Goal: Find specific page/section: Find specific page/section

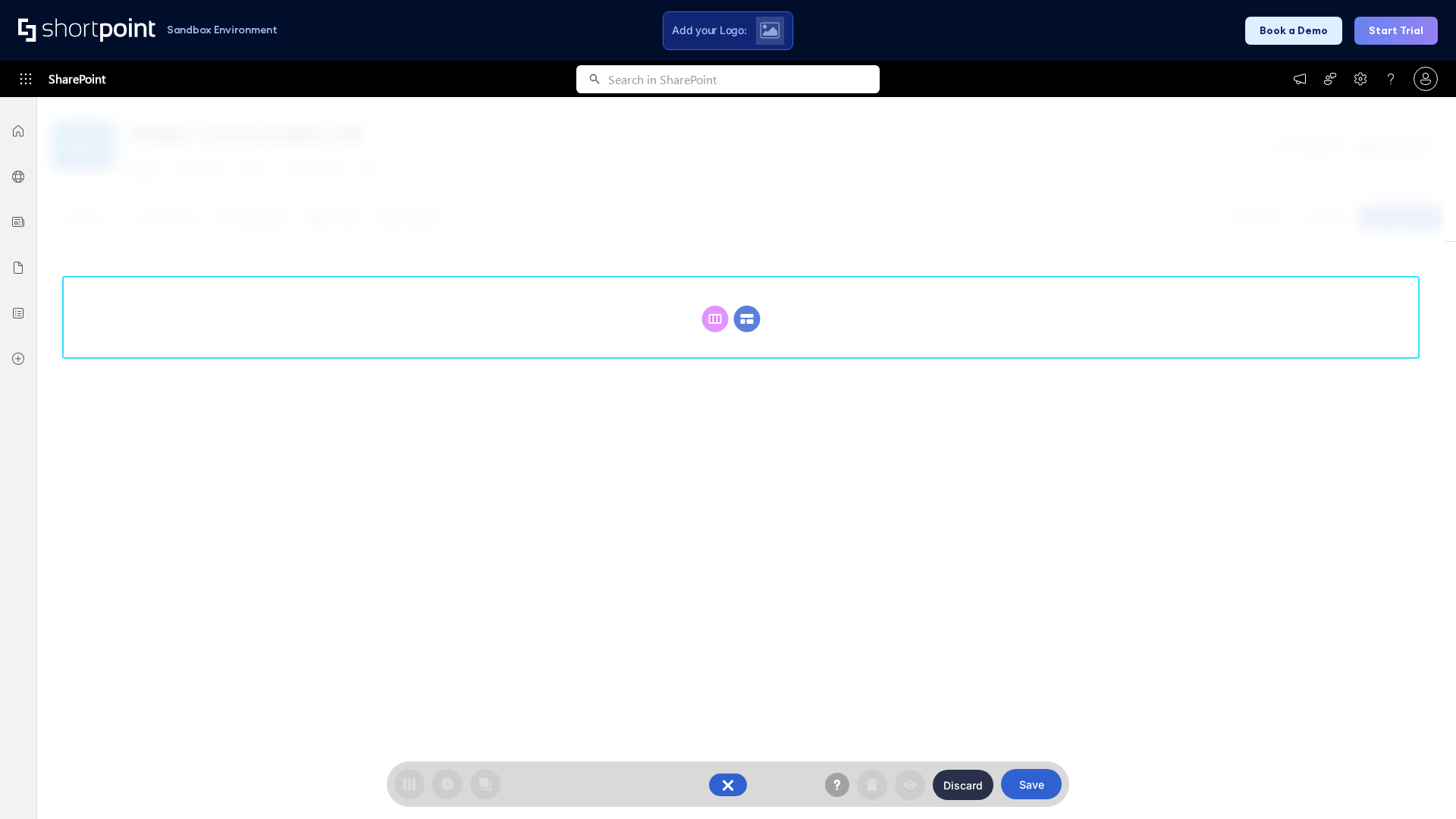
click at [747, 319] on circle at bounding box center [748, 319] width 27 height 27
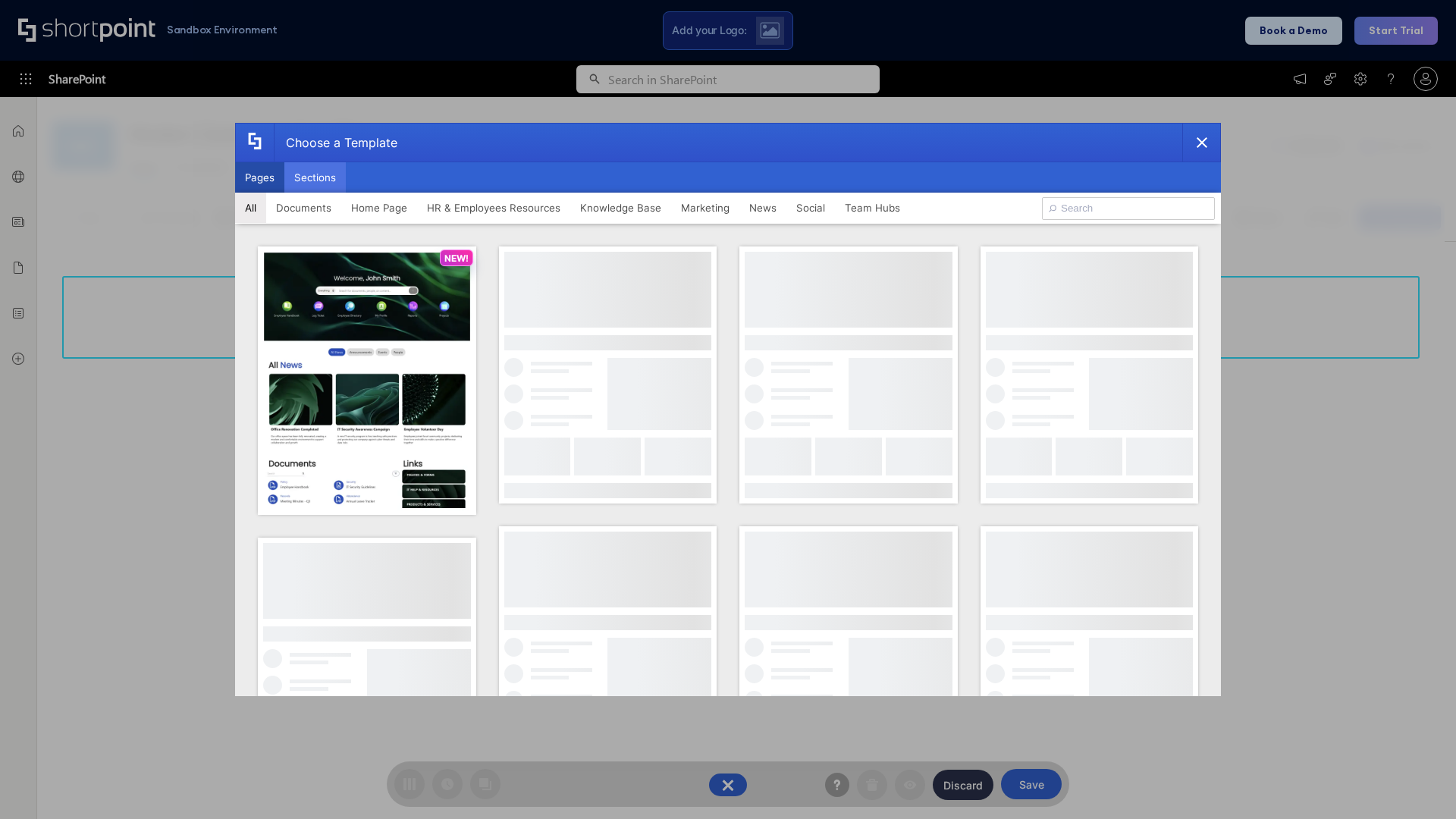
click at [315, 177] on button "Sections" at bounding box center [316, 177] width 62 height 30
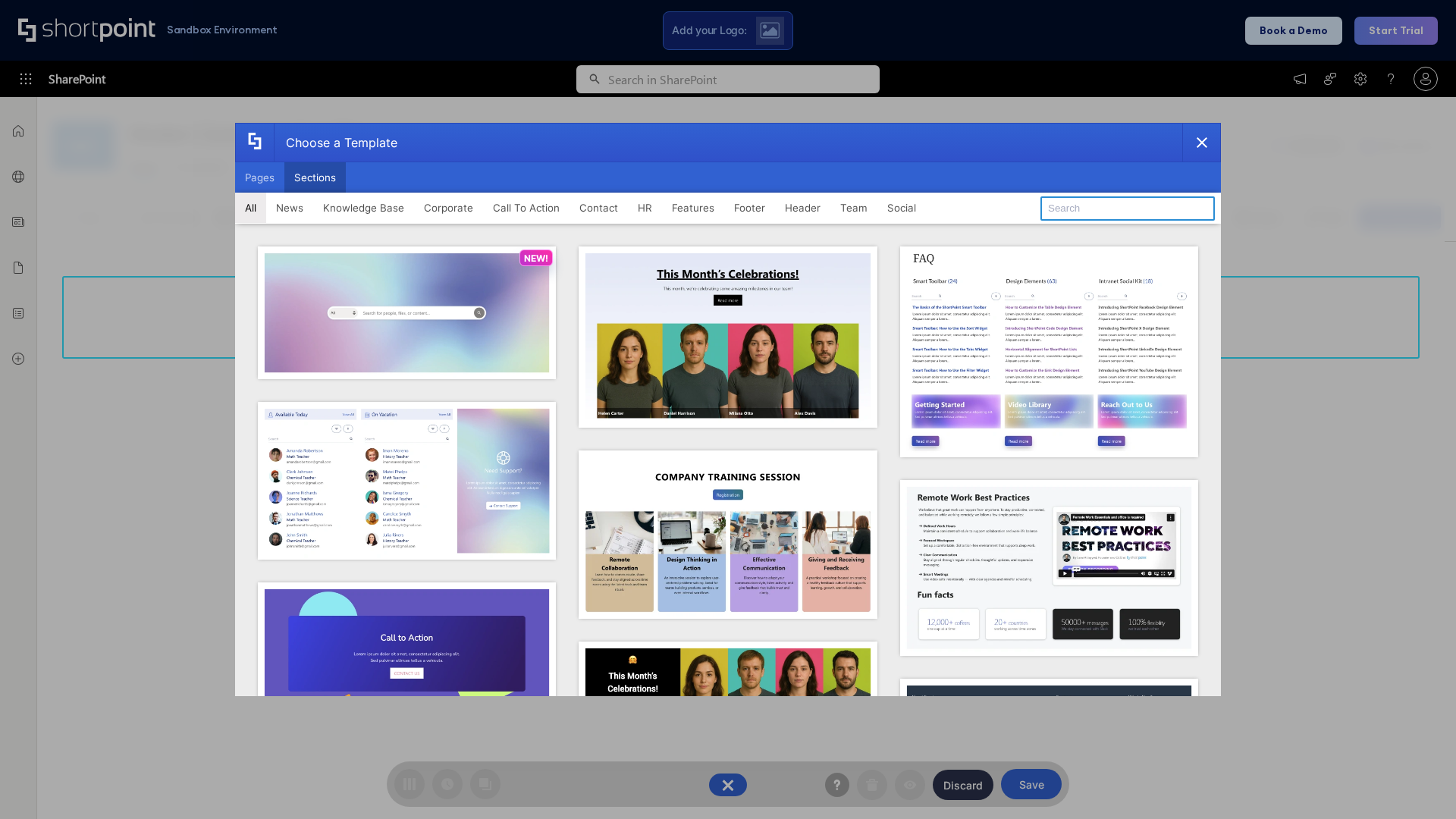
type input "Meet The Team 2"
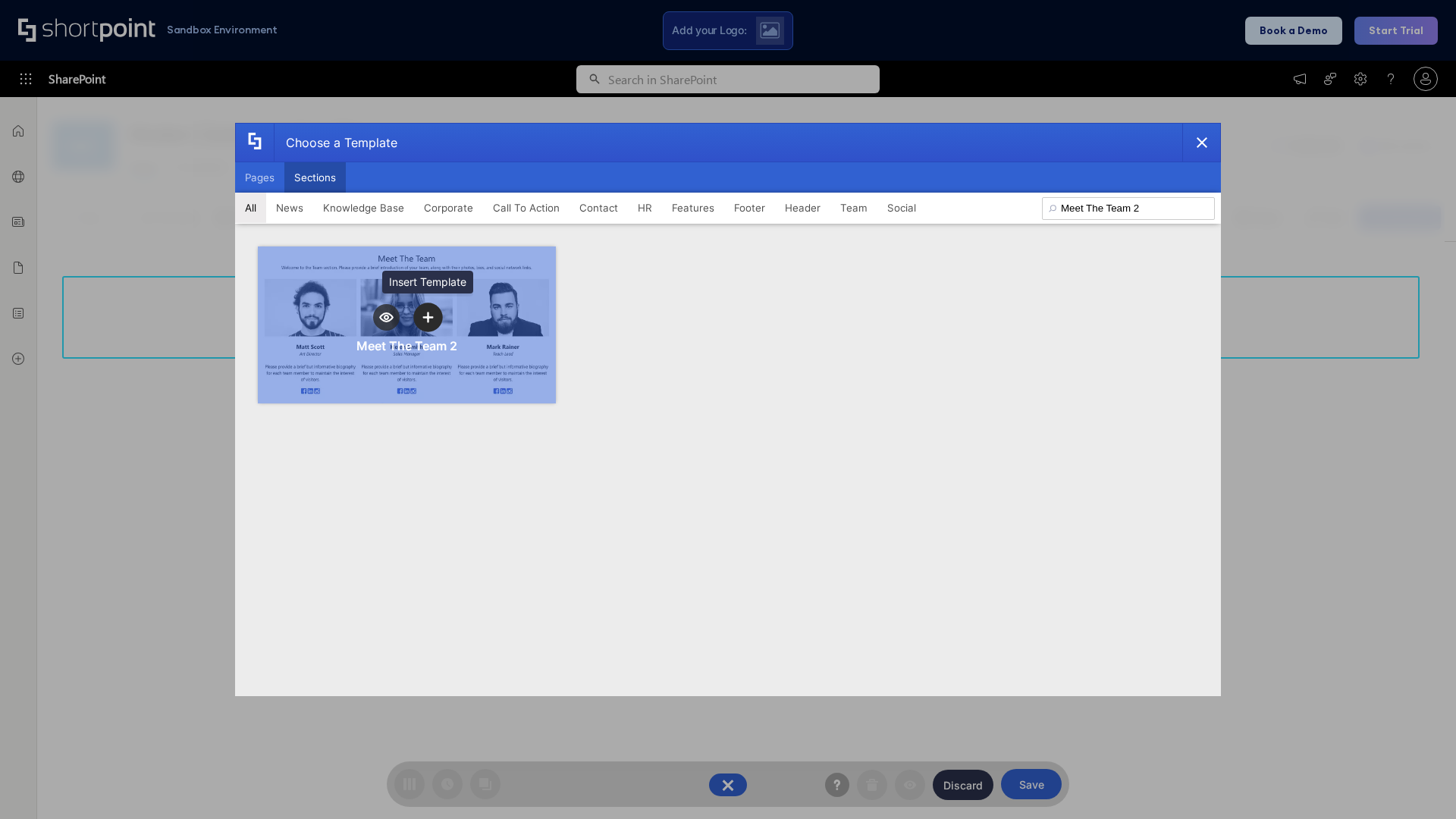
click at [428, 317] on icon "template selector" at bounding box center [427, 316] width 11 height 11
